Goal: Go to known website: Access a specific website the user already knows

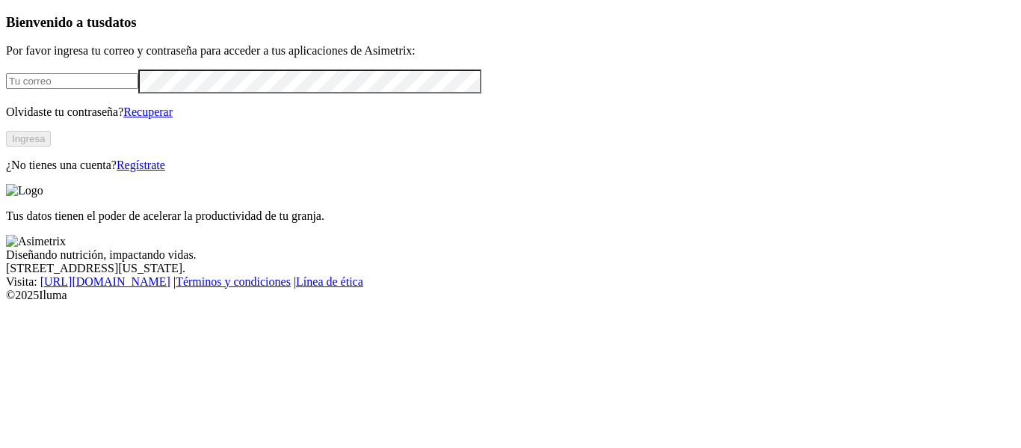
type input "[PERSON_NAME][EMAIL_ADDRESS][DOMAIN_NAME]"
click at [51, 146] on button "Ingresa" at bounding box center [28, 139] width 45 height 16
